Goal: Task Accomplishment & Management: Manage account settings

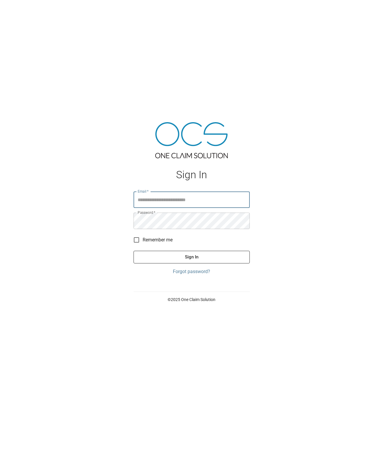
type input "**********"
click at [183, 253] on button "Sign In" at bounding box center [192, 257] width 116 height 12
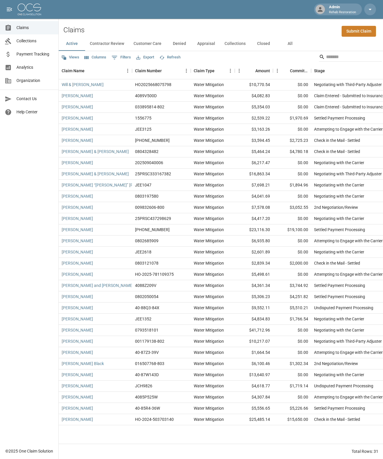
click at [236, 42] on button "Collections" at bounding box center [235, 44] width 31 height 14
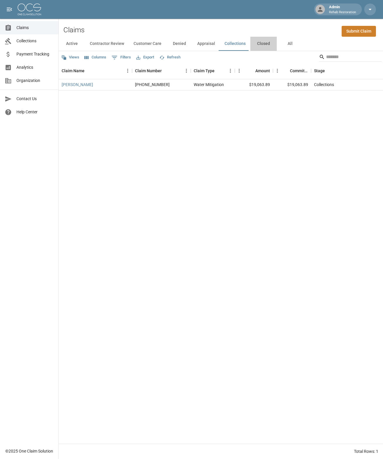
click at [263, 43] on button "Closed" at bounding box center [264, 44] width 26 height 14
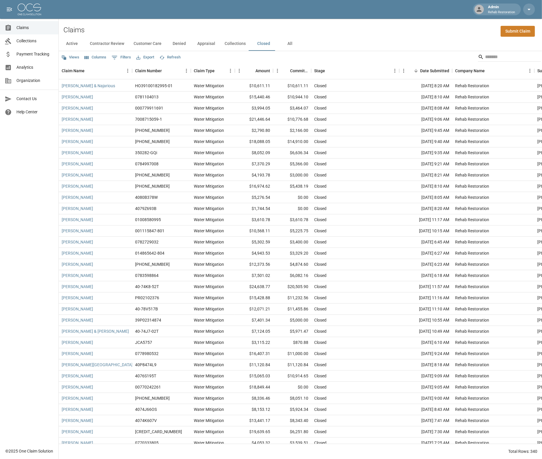
scroll to position [330, 0]
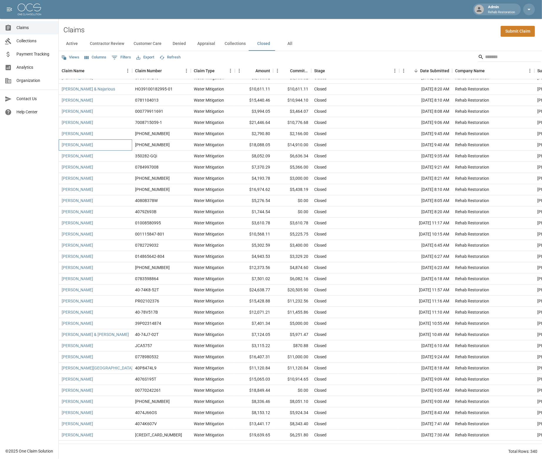
click at [109, 146] on div "[PERSON_NAME]" at bounding box center [95, 145] width 73 height 11
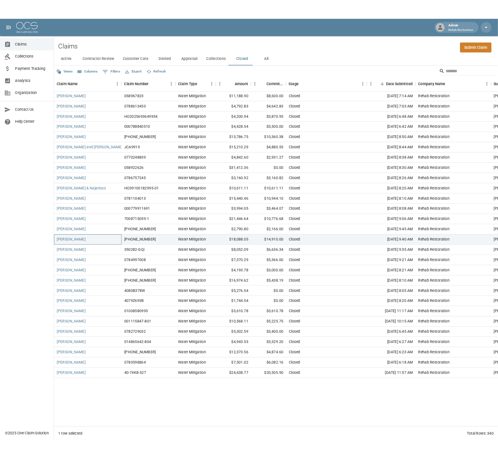
scroll to position [257, 0]
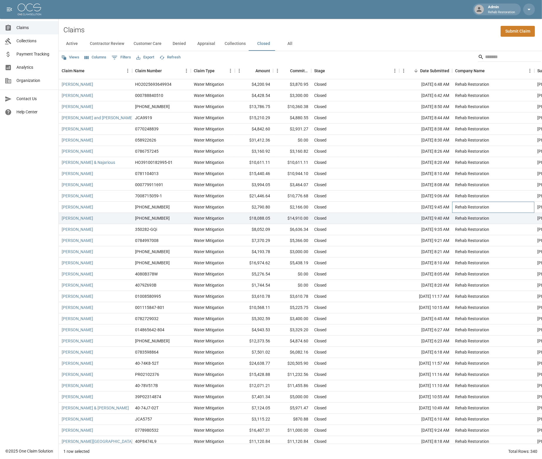
click at [383, 210] on div "Rehab Restoration" at bounding box center [493, 207] width 82 height 11
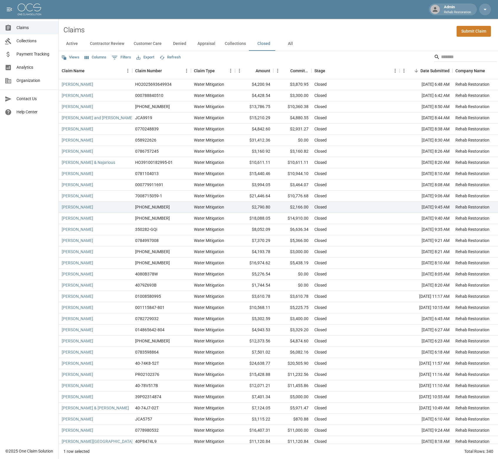
click at [98, 58] on button "Columns" at bounding box center [95, 57] width 25 height 9
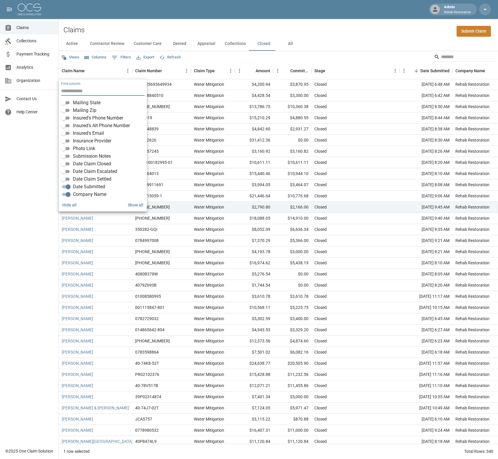
scroll to position [110, 0]
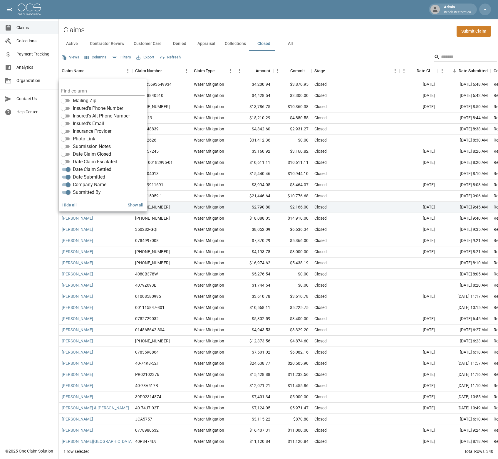
click at [118, 219] on div "[PERSON_NAME]" at bounding box center [95, 218] width 73 height 11
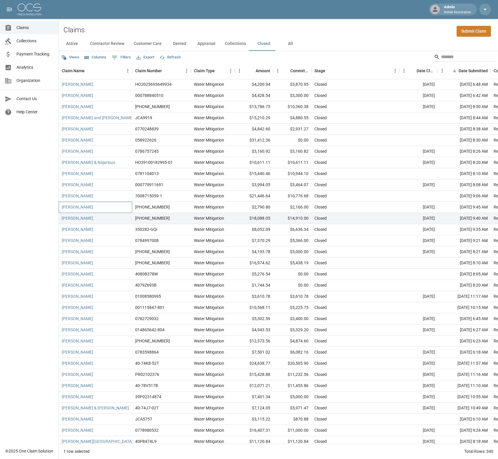
click at [112, 209] on div "[PERSON_NAME]" at bounding box center [95, 207] width 73 height 11
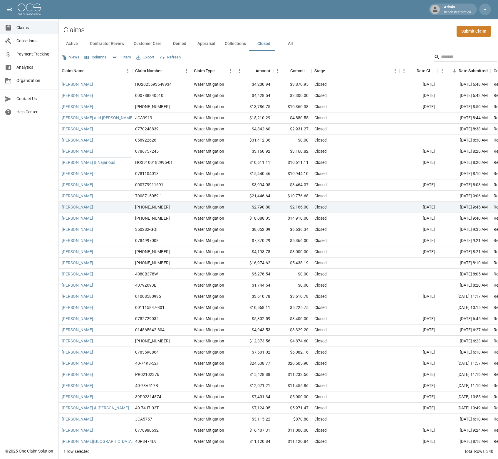
click at [120, 161] on div "[PERSON_NAME] & Najarious" at bounding box center [95, 162] width 73 height 11
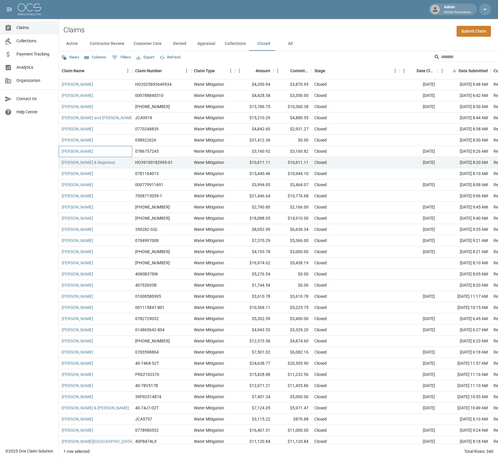
click at [118, 148] on div "[PERSON_NAME]" at bounding box center [95, 151] width 73 height 11
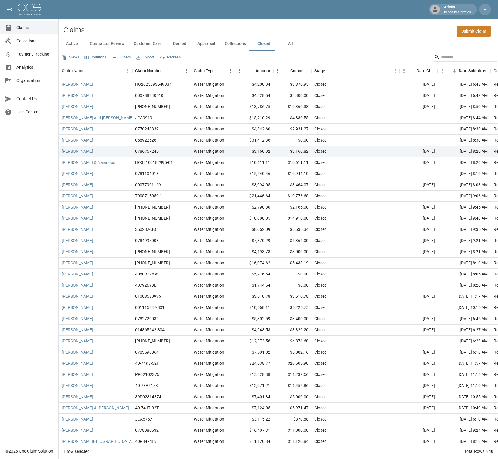
click at [100, 140] on div "[PERSON_NAME]" at bounding box center [95, 140] width 73 height 11
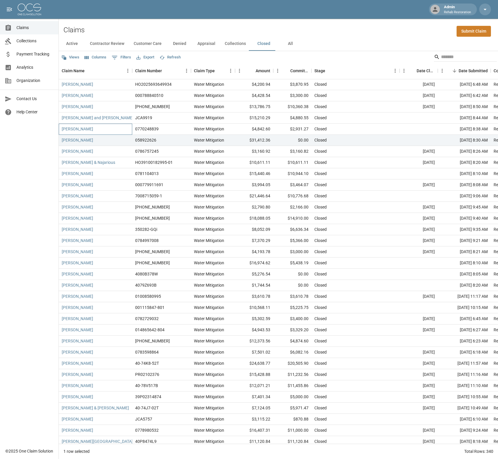
click at [109, 127] on div "[PERSON_NAME]" at bounding box center [95, 129] width 73 height 11
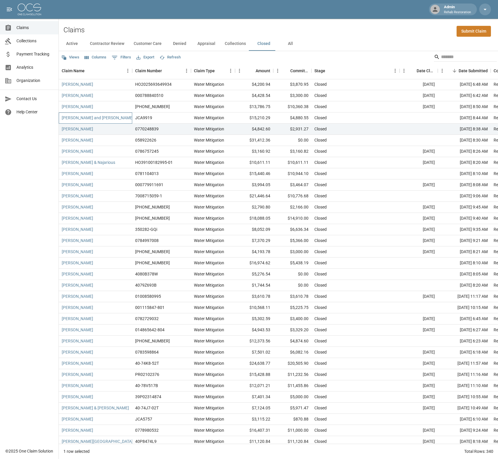
click at [112, 117] on div "[PERSON_NAME] and [PERSON_NAME]" at bounding box center [95, 117] width 73 height 11
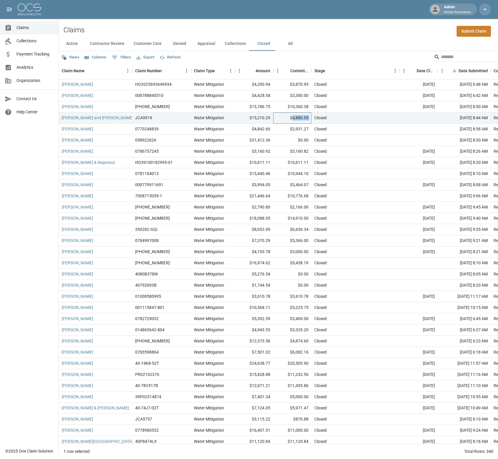
drag, startPoint x: 293, startPoint y: 117, endPoint x: 312, endPoint y: 118, distance: 18.5
click at [312, 118] on div "[PERSON_NAME] and [PERSON_NAME] JCA9919 Water Mitigation $15,210.29 $4,880.55 C…" at bounding box center [352, 117] width 587 height 11
copy div "4,880.55"
click at [87, 56] on icon "Select columns" at bounding box center [87, 57] width 4 height 3
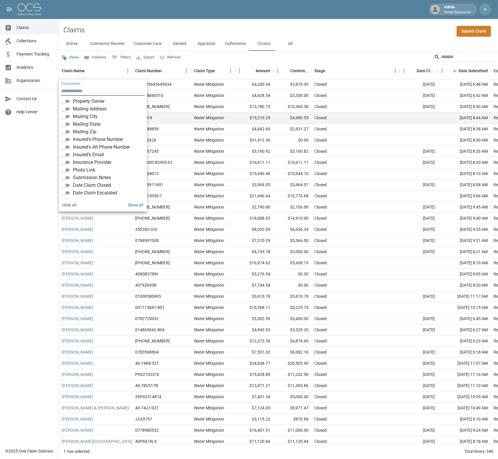
scroll to position [74, 0]
click at [35, 165] on div "Claims Collections Payment Tracking Analytics Organization Contact Us Help Cent…" at bounding box center [29, 222] width 58 height 445
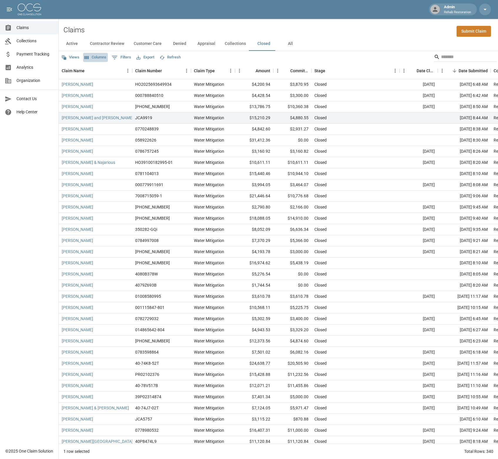
click at [95, 59] on button "Columns" at bounding box center [95, 57] width 25 height 9
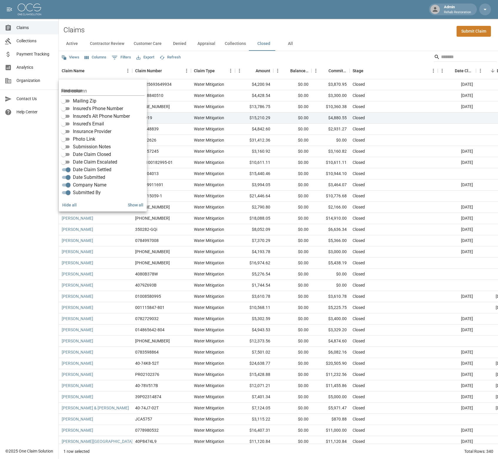
scroll to position [110, 0]
click at [47, 159] on div "Claims Collections Payment Tracking Analytics Organization Contact Us Help Cent…" at bounding box center [29, 222] width 58 height 445
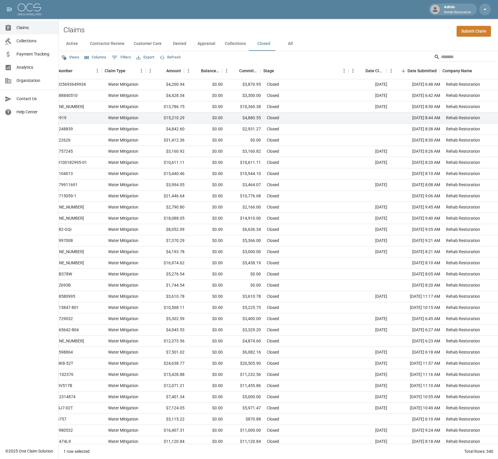
scroll to position [257, 90]
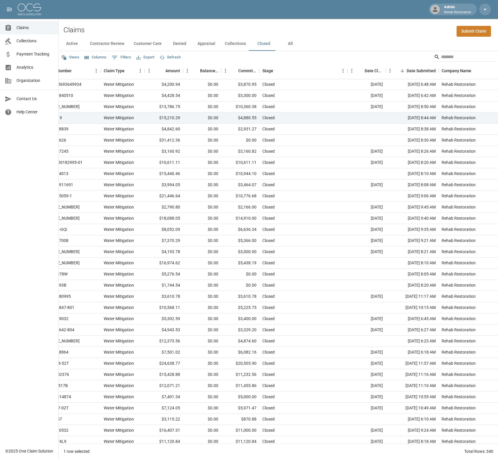
click at [92, 57] on button "Columns" at bounding box center [95, 57] width 25 height 9
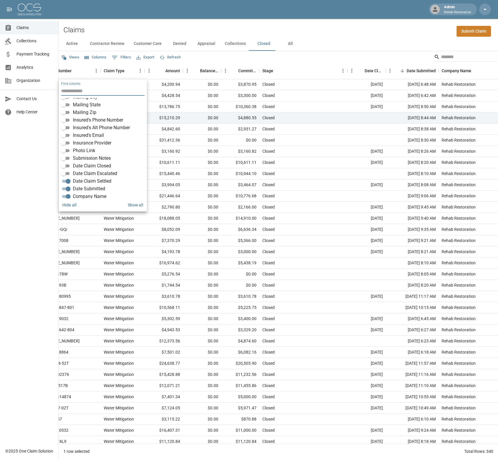
scroll to position [110, 0]
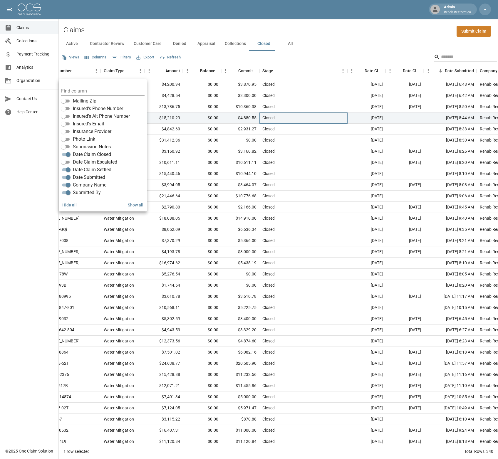
click at [317, 117] on div "Closed" at bounding box center [303, 117] width 88 height 11
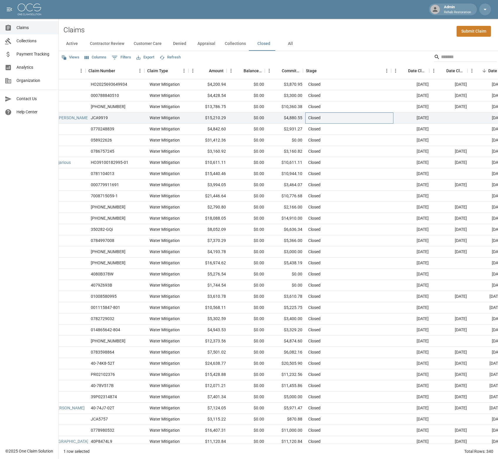
scroll to position [257, 49]
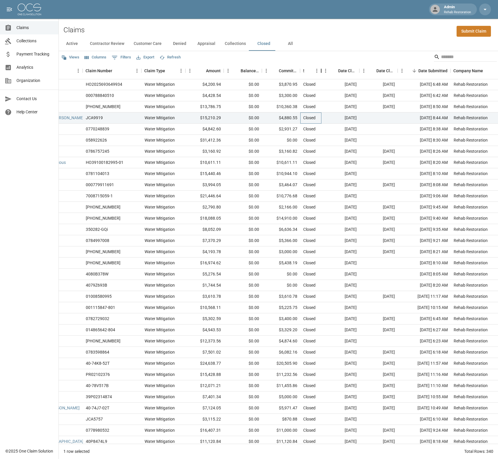
drag, startPoint x: 389, startPoint y: 72, endPoint x: 323, endPoint y: 68, distance: 67.1
click at [323, 68] on div "Stage" at bounding box center [321, 71] width 7 height 16
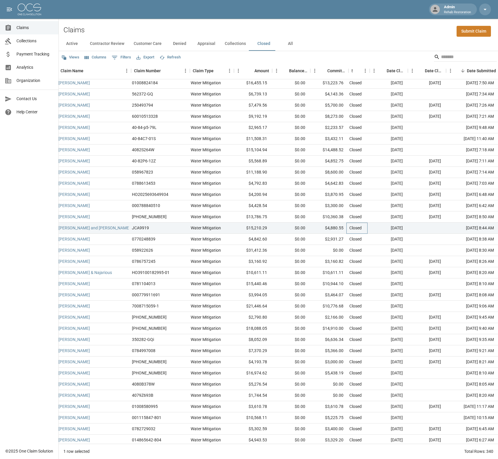
scroll to position [147, 0]
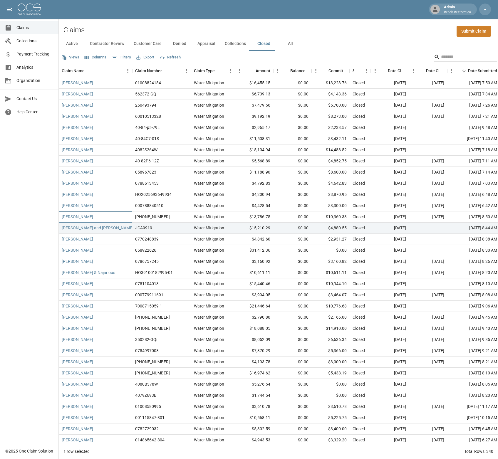
click at [98, 218] on div "[PERSON_NAME]" at bounding box center [95, 216] width 73 height 11
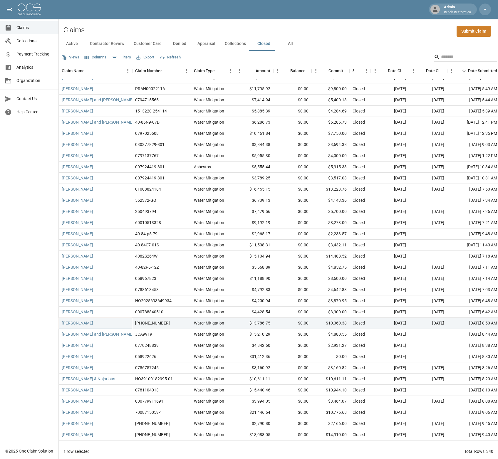
scroll to position [37, 0]
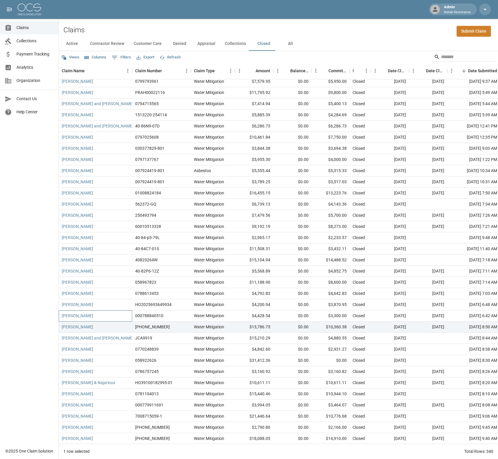
click at [97, 314] on div "[PERSON_NAME]" at bounding box center [95, 315] width 73 height 11
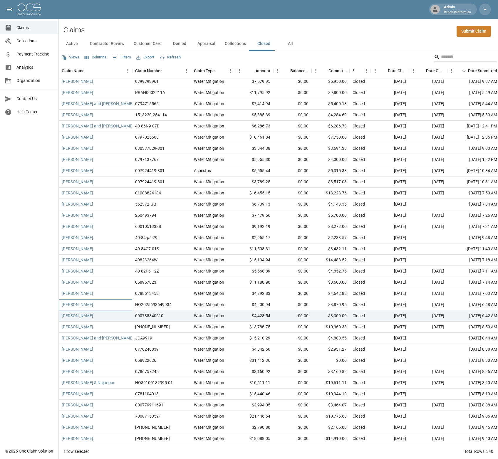
click at [110, 305] on div "[PERSON_NAME]" at bounding box center [95, 304] width 73 height 11
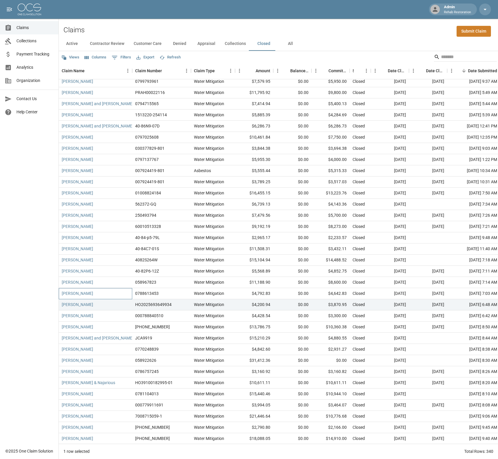
click at [95, 292] on div "[PERSON_NAME]" at bounding box center [95, 293] width 73 height 11
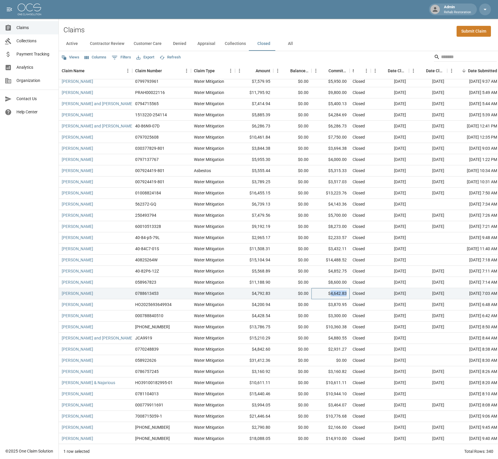
drag, startPoint x: 331, startPoint y: 293, endPoint x: 347, endPoint y: 293, distance: 16.4
click at [347, 293] on div "$4,642.83" at bounding box center [330, 293] width 38 height 11
copy div "4,642.83"
drag, startPoint x: 96, startPoint y: 283, endPoint x: 96, endPoint y: 287, distance: 4.1
click at [96, 283] on div "[PERSON_NAME]" at bounding box center [95, 282] width 73 height 11
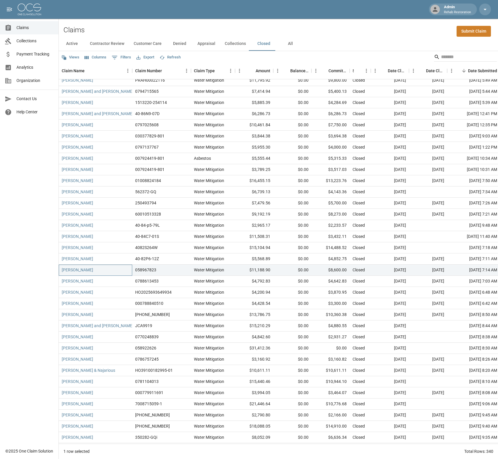
scroll to position [73, 0]
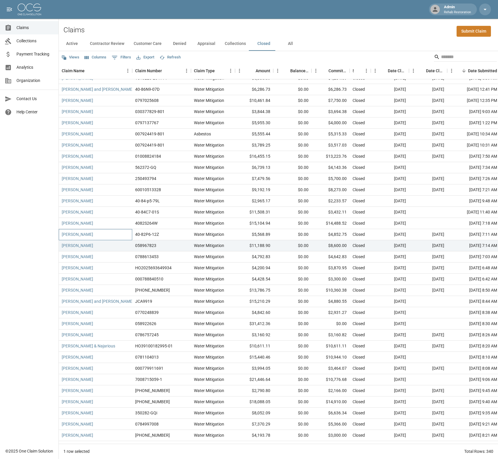
click at [105, 235] on div "[PERSON_NAME]" at bounding box center [95, 234] width 73 height 11
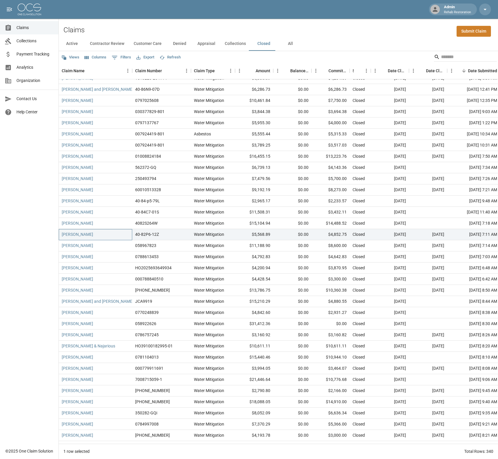
click at [103, 233] on div "[PERSON_NAME]" at bounding box center [95, 234] width 73 height 11
click at [102, 222] on div "[PERSON_NAME]" at bounding box center [95, 223] width 73 height 11
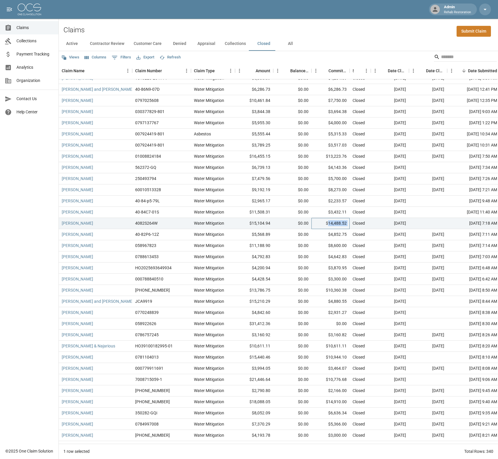
drag, startPoint x: 330, startPoint y: 223, endPoint x: 350, endPoint y: 223, distance: 19.7
click at [350, 223] on div "[PERSON_NAME] 4082S264W Water Mitigation $15,104.94 $0.00 $14,488.52 Closed [DA…" at bounding box center [357, 223] width 597 height 11
copy div "14,488.52"
click at [103, 212] on div "[PERSON_NAME]" at bounding box center [95, 212] width 73 height 11
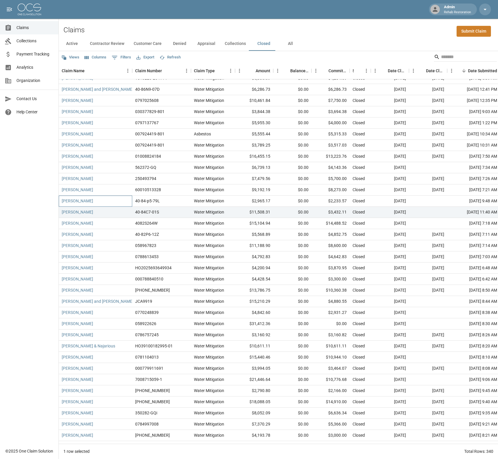
click at [112, 203] on div "[PERSON_NAME]" at bounding box center [95, 201] width 73 height 11
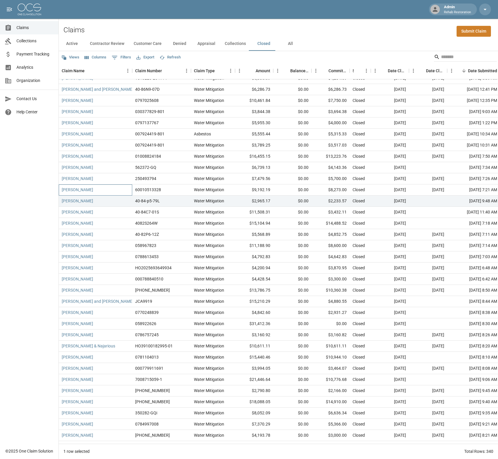
click at [105, 188] on div "[PERSON_NAME]" at bounding box center [95, 189] width 73 height 11
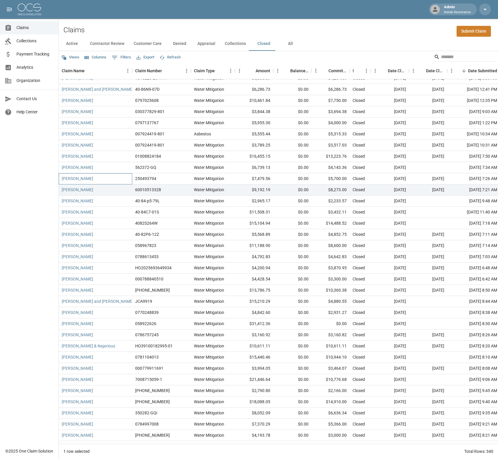
click at [100, 177] on div "[PERSON_NAME]" at bounding box center [95, 178] width 73 height 11
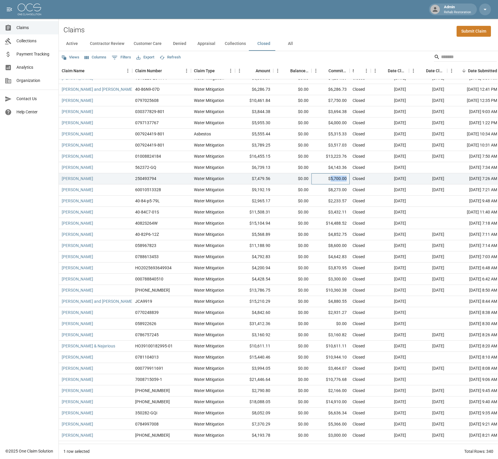
drag, startPoint x: 331, startPoint y: 178, endPoint x: 347, endPoint y: 179, distance: 15.9
click at [347, 179] on div "$5,700.00" at bounding box center [330, 178] width 38 height 11
copy div "5,700.00"
click at [118, 166] on div "[PERSON_NAME]" at bounding box center [95, 167] width 73 height 11
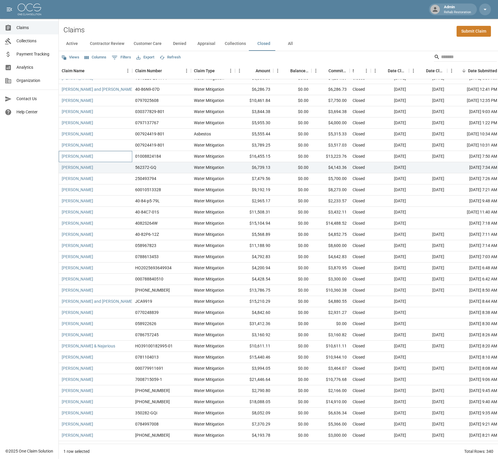
click at [105, 155] on div "[PERSON_NAME]" at bounding box center [95, 156] width 73 height 11
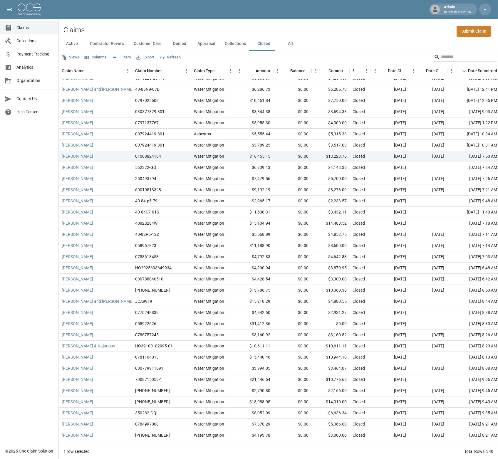
click at [99, 145] on div "[PERSON_NAME]" at bounding box center [95, 145] width 73 height 11
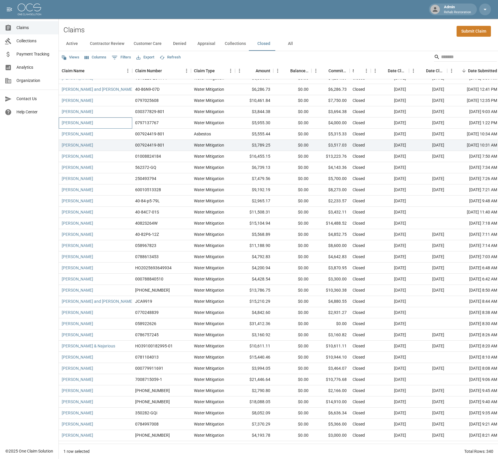
click at [99, 122] on div "[PERSON_NAME]" at bounding box center [95, 122] width 73 height 11
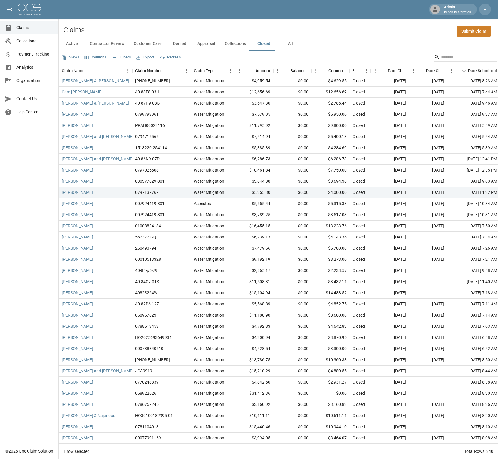
scroll to position [0, 0]
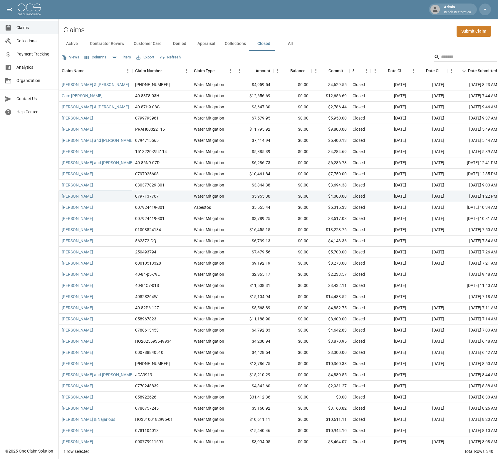
click at [94, 186] on div "[PERSON_NAME]" at bounding box center [95, 185] width 73 height 11
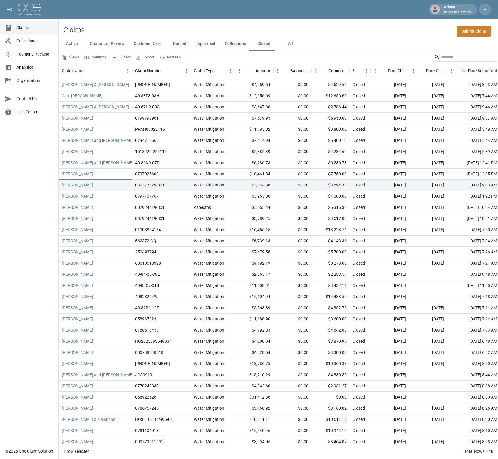
click at [107, 175] on div "[PERSON_NAME]" at bounding box center [95, 174] width 73 height 11
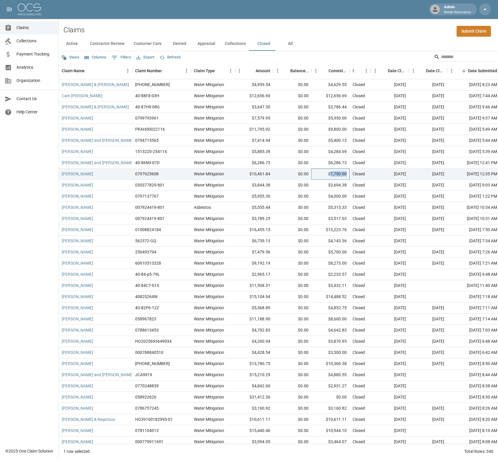
drag, startPoint x: 331, startPoint y: 173, endPoint x: 347, endPoint y: 173, distance: 15.9
click at [347, 173] on div "$7,750.00" at bounding box center [330, 174] width 38 height 11
copy div "7,750.00"
drag, startPoint x: 112, startPoint y: 152, endPoint x: 110, endPoint y: 157, distance: 4.6
click at [112, 152] on div "[PERSON_NAME]" at bounding box center [95, 151] width 73 height 11
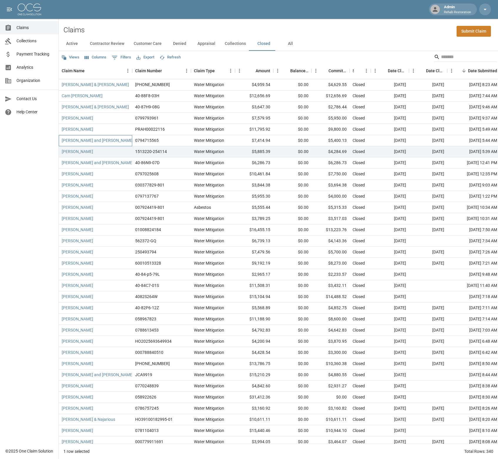
click at [124, 139] on div "[PERSON_NAME] and [PERSON_NAME] “[PERSON_NAME]” Cure" at bounding box center [95, 140] width 73 height 11
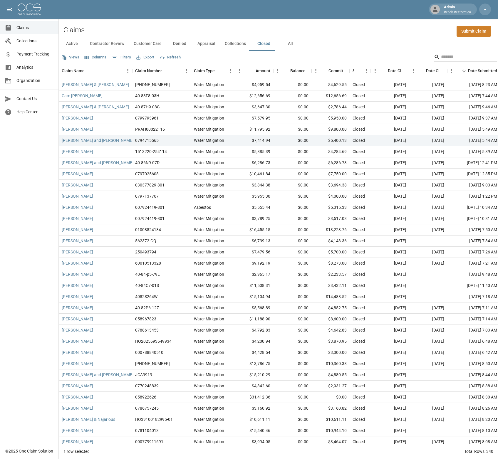
click at [112, 128] on div "[PERSON_NAME]" at bounding box center [95, 129] width 73 height 11
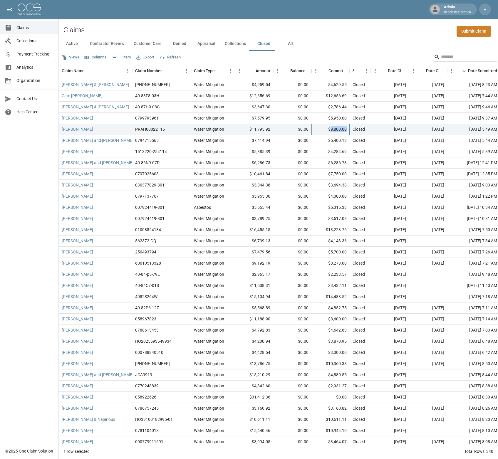
drag, startPoint x: 331, startPoint y: 129, endPoint x: 347, endPoint y: 128, distance: 15.6
click at [347, 128] on div "$9,800.00" at bounding box center [330, 129] width 38 height 11
copy div "9,800.00"
click at [100, 118] on div "[PERSON_NAME]" at bounding box center [95, 118] width 73 height 11
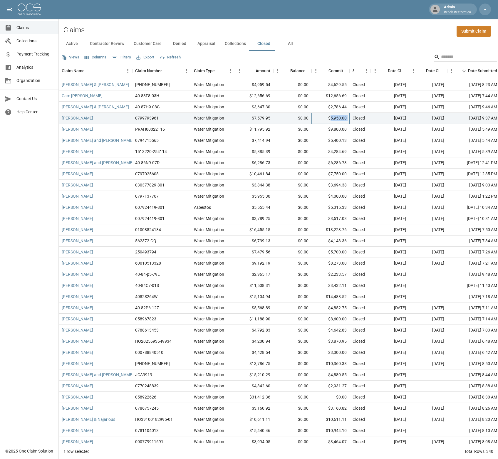
drag, startPoint x: 331, startPoint y: 117, endPoint x: 351, endPoint y: 117, distance: 20.0
click at [351, 117] on div "[PERSON_NAME] 0799793961 Water Mitigation $7,579.95 $0.00 $5,950.00 Closed [DAT…" at bounding box center [357, 118] width 597 height 11
copy div "5,950.00"
click at [107, 110] on div "[PERSON_NAME] & [PERSON_NAME]" at bounding box center [95, 107] width 73 height 11
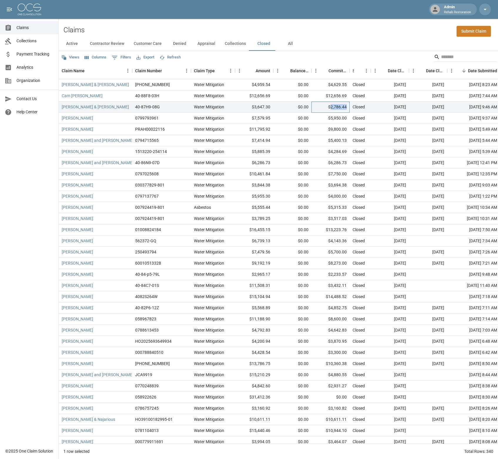
drag, startPoint x: 332, startPoint y: 106, endPoint x: 348, endPoint y: 106, distance: 16.4
click at [348, 106] on div "$2,786.44" at bounding box center [330, 107] width 38 height 11
copy div "2,786.44"
click at [105, 97] on div "Cam [PERSON_NAME]" at bounding box center [95, 95] width 73 height 11
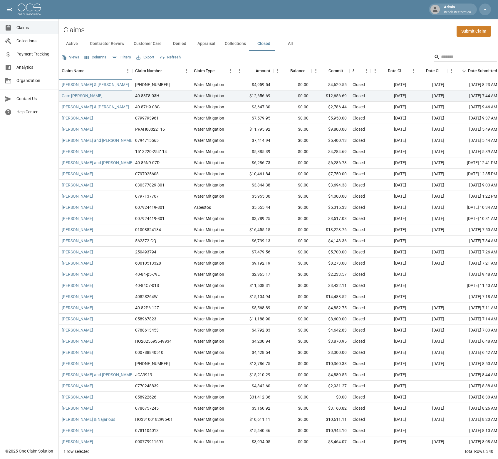
click at [116, 84] on div "[PERSON_NAME] & [PERSON_NAME]" at bounding box center [95, 84] width 73 height 11
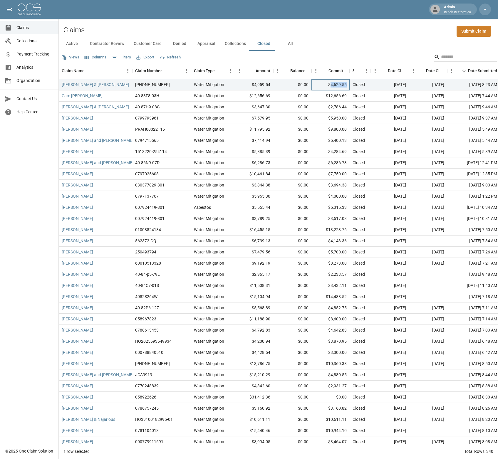
drag, startPoint x: 331, startPoint y: 83, endPoint x: 347, endPoint y: 84, distance: 15.3
click at [347, 84] on div "$4,629.55" at bounding box center [330, 84] width 38 height 11
copy div "4,629.55"
